Goal: Task Accomplishment & Management: Use online tool/utility

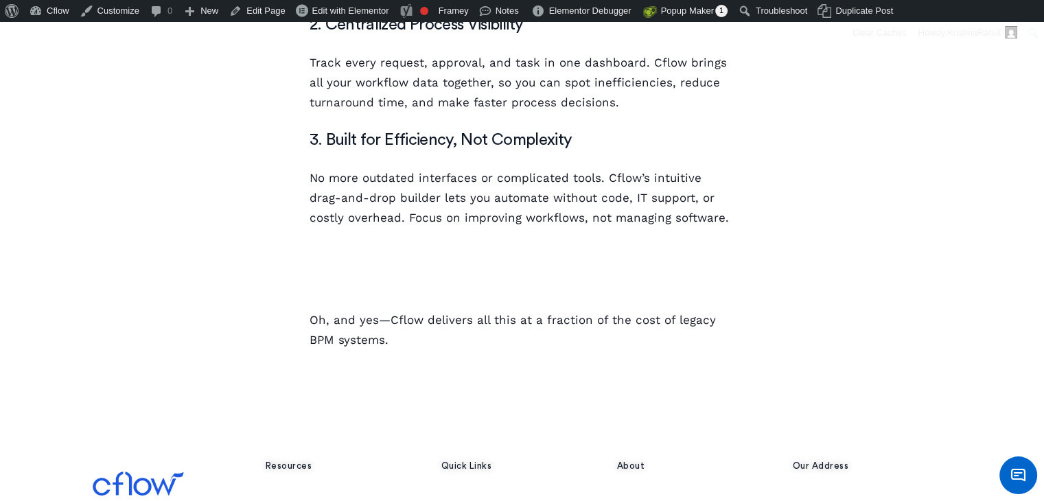
scroll to position [309, 0]
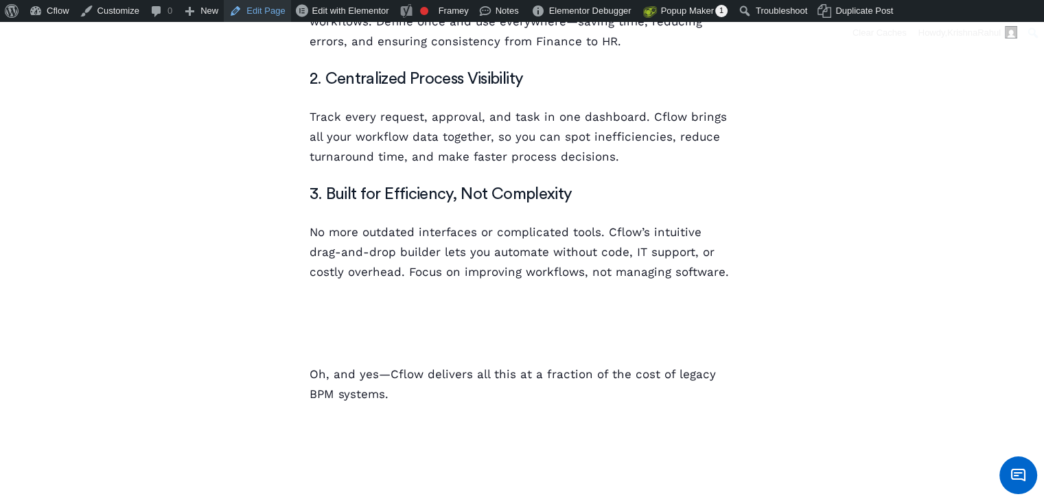
click at [279, 6] on link "Edit Page" at bounding box center [257, 11] width 67 height 22
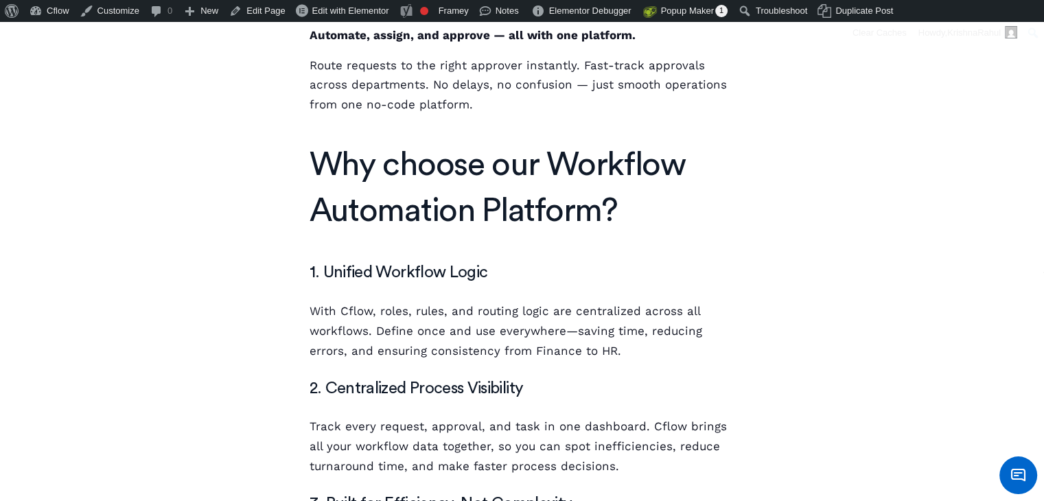
drag, startPoint x: 258, startPoint y: 137, endPoint x: 231, endPoint y: 137, distance: 27.4
click at [258, 137] on div at bounding box center [193, 239] width 220 height 983
